Goal: Check status

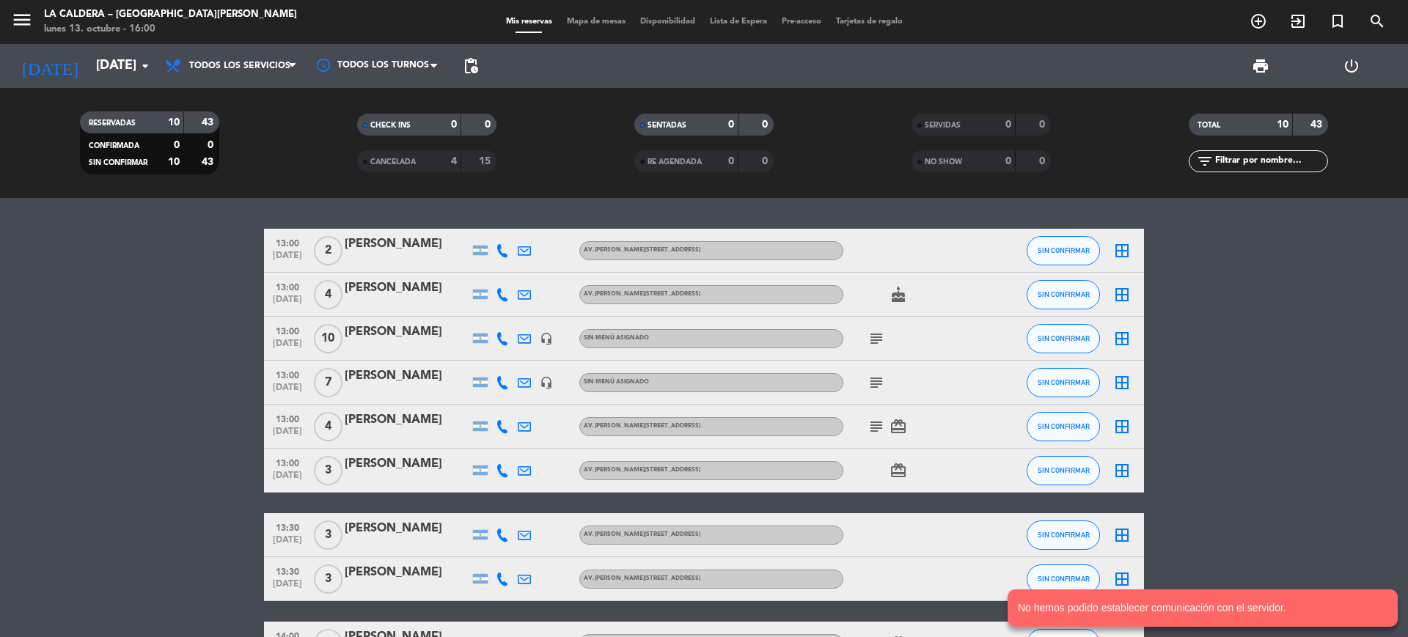
click at [460, 75] on span "pending_actions" at bounding box center [470, 65] width 29 height 29
click at [472, 67] on span "pending_actions" at bounding box center [471, 66] width 18 height 18
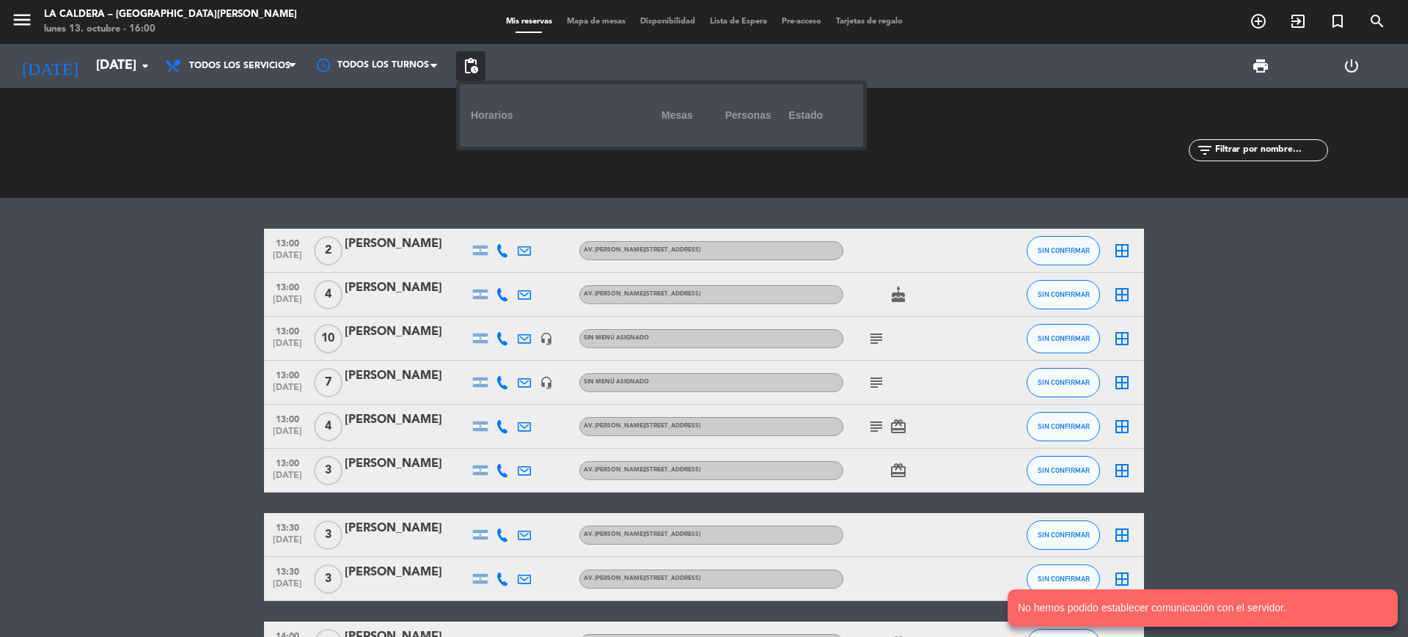
click at [480, 78] on span "pending_actions" at bounding box center [470, 65] width 29 height 29
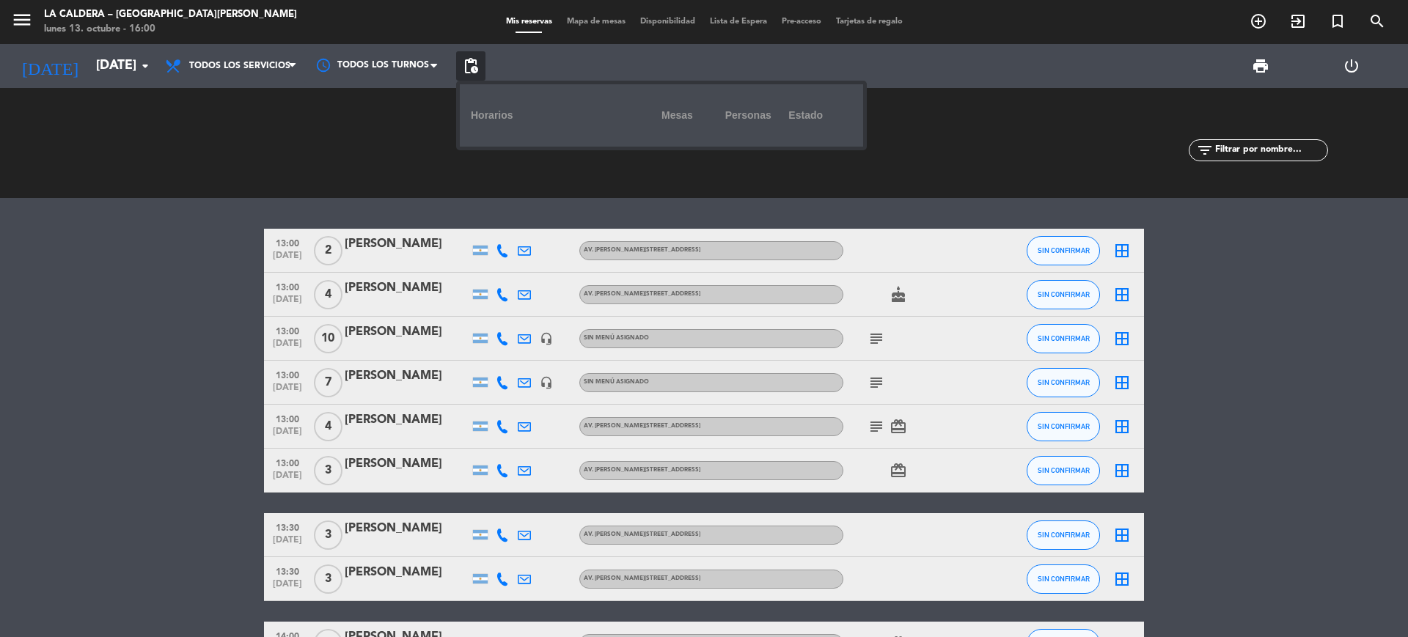
click at [327, 198] on div "13:00 [DATE][STREET_ADDRESS][PERSON_NAME] [PERSON_NAME][STREET_ADDRESS] SIN CON…" at bounding box center [704, 417] width 1408 height 439
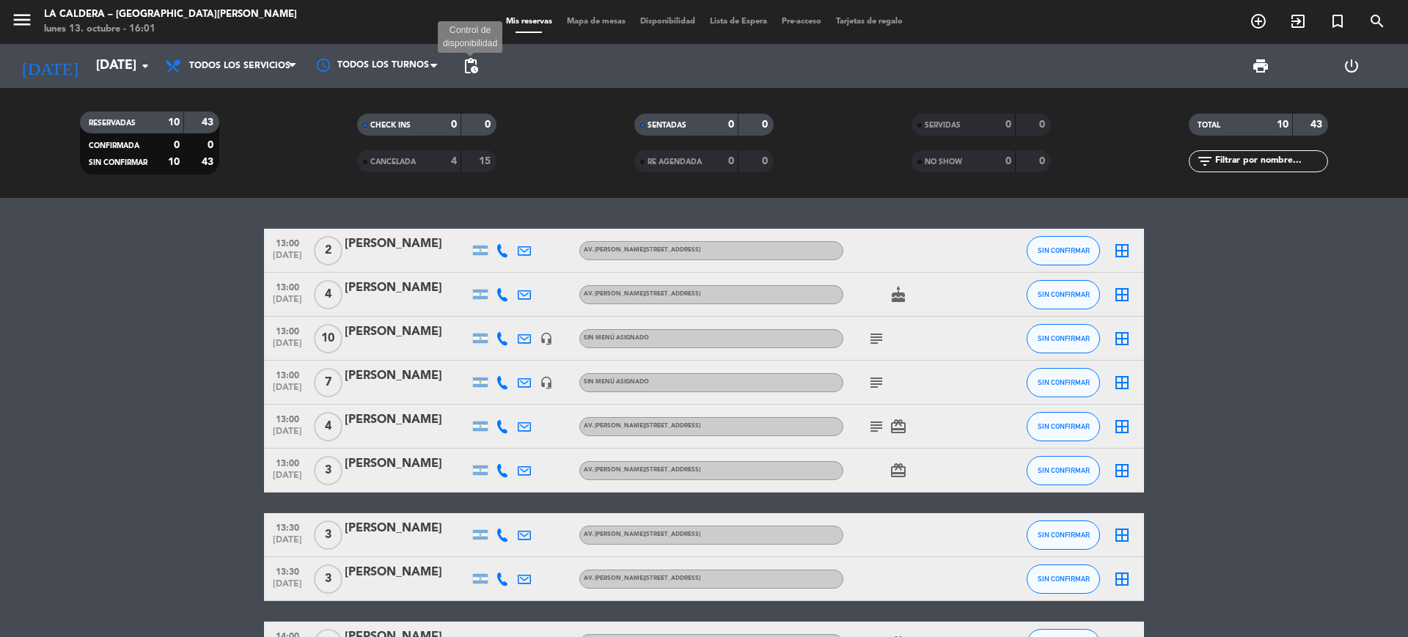
click at [474, 70] on span "pending_actions" at bounding box center [471, 66] width 18 height 18
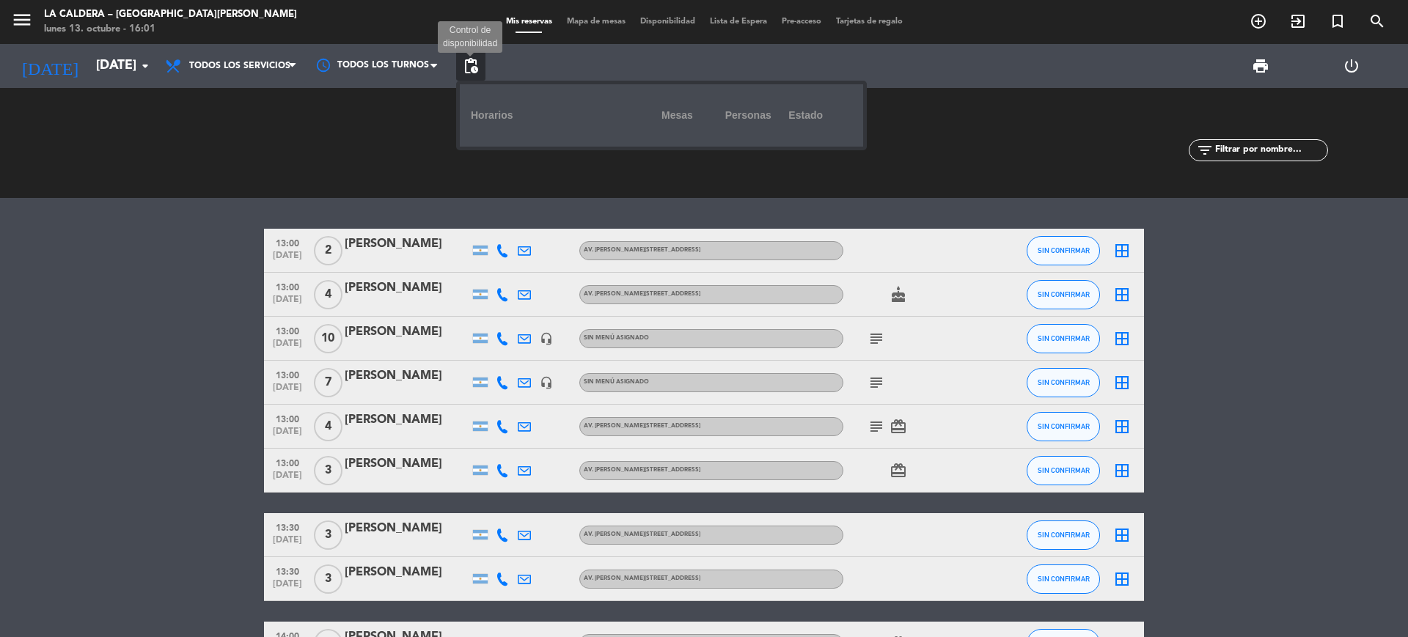
click at [468, 59] on span "pending_actions" at bounding box center [471, 66] width 18 height 18
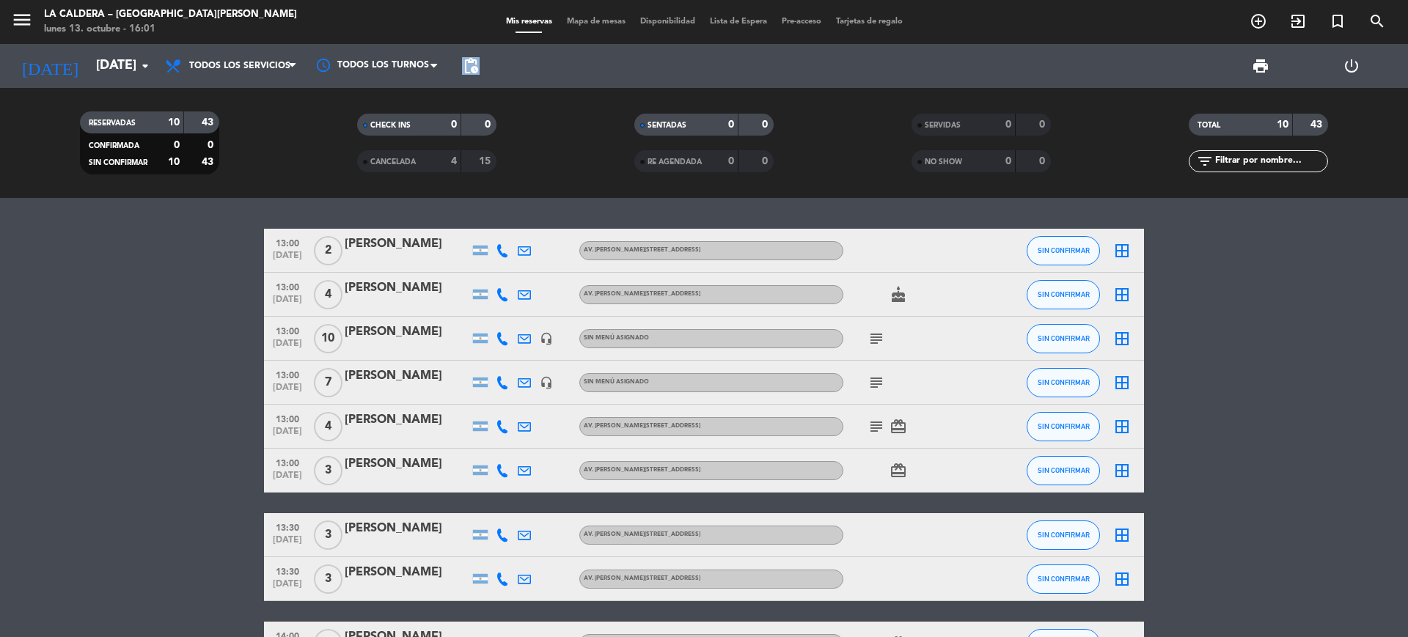
click at [468, 59] on span "pending_actions" at bounding box center [471, 66] width 18 height 18
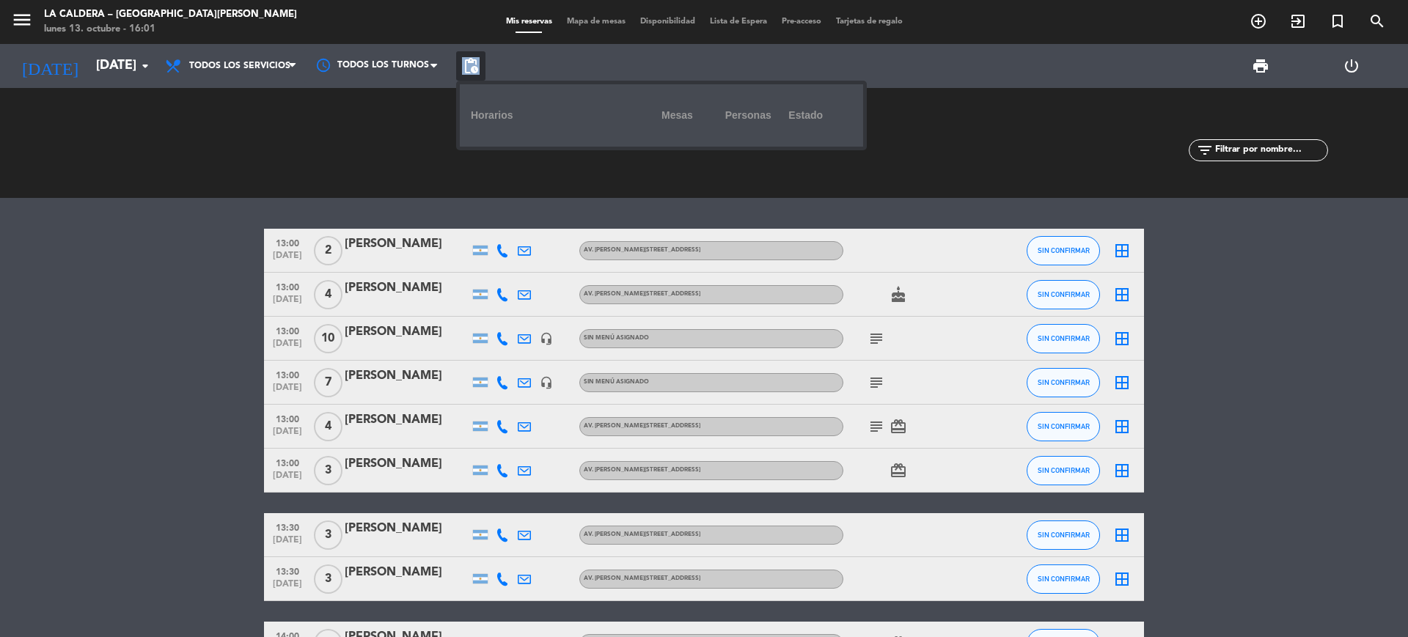
click at [468, 59] on span "pending_actions" at bounding box center [471, 66] width 18 height 18
